Goal: Information Seeking & Learning: Learn about a topic

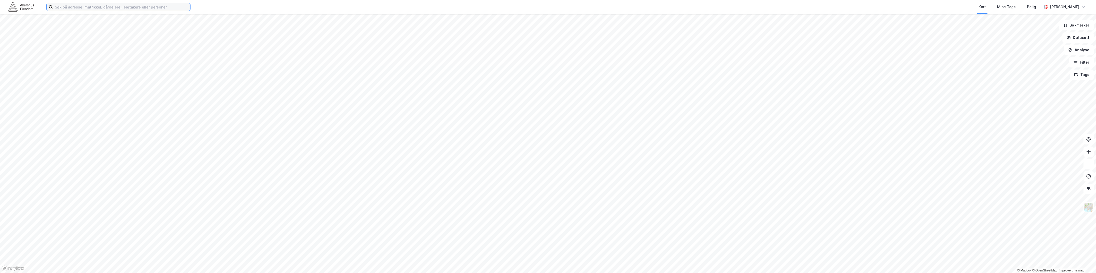
click at [126, 6] on input at bounding box center [122, 7] width 138 height 8
